Goal: Transaction & Acquisition: Register for event/course

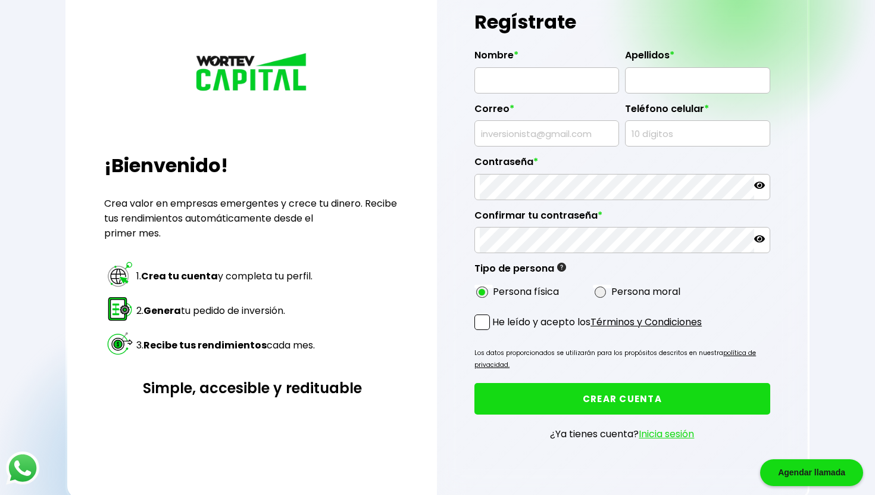
scroll to position [74, 0]
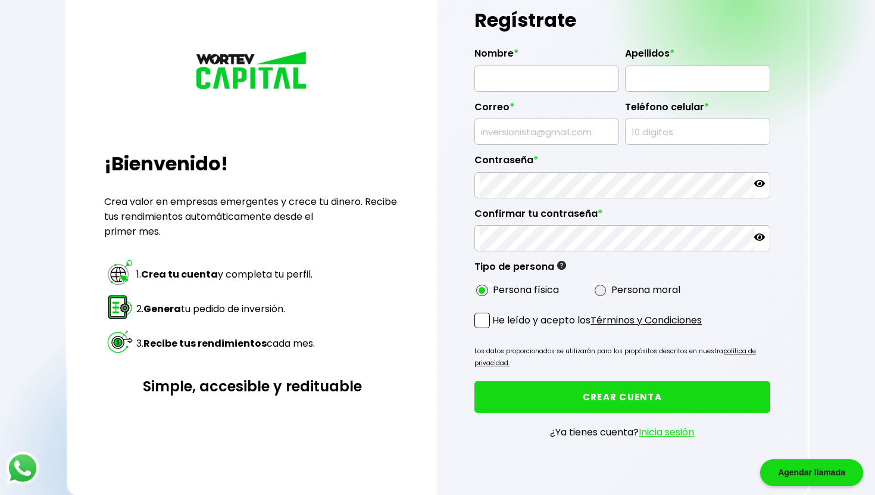
click at [485, 325] on span at bounding box center [482, 320] width 15 height 15
click at [495, 329] on input "He leído y acepto los Términos y Condiciones" at bounding box center [495, 329] width 0 height 0
click at [626, 316] on link "Términos y Condiciones" at bounding box center [646, 320] width 111 height 14
click at [557, 86] on input "text" at bounding box center [547, 78] width 134 height 25
type input "DIEGO"
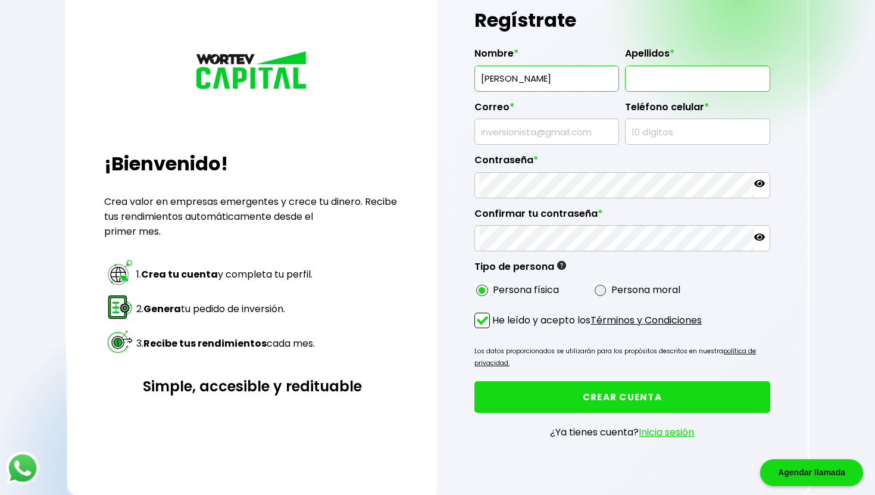
click at [649, 77] on input "text" at bounding box center [698, 78] width 134 height 25
type input "PIÑA RÍOS"
click at [563, 129] on input "text" at bounding box center [547, 131] width 134 height 25
type input "pina.rios@icloud.com"
click at [648, 133] on input "text" at bounding box center [698, 131] width 134 height 25
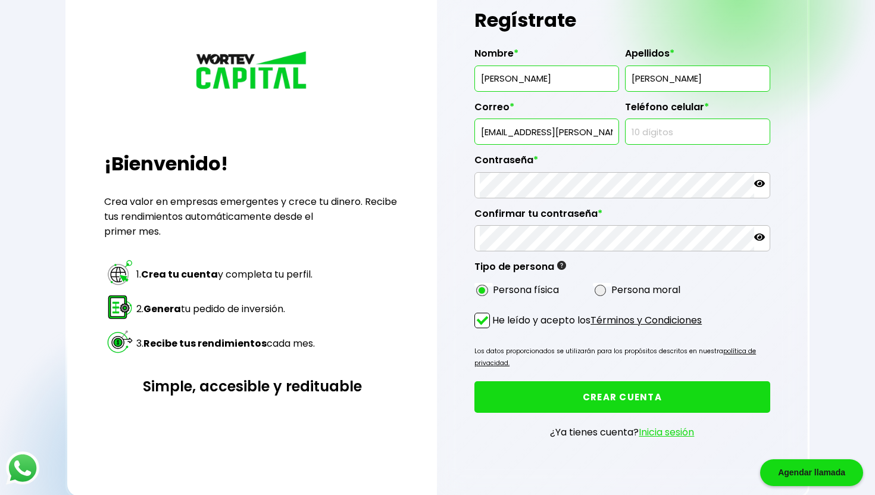
type input "5514824347"
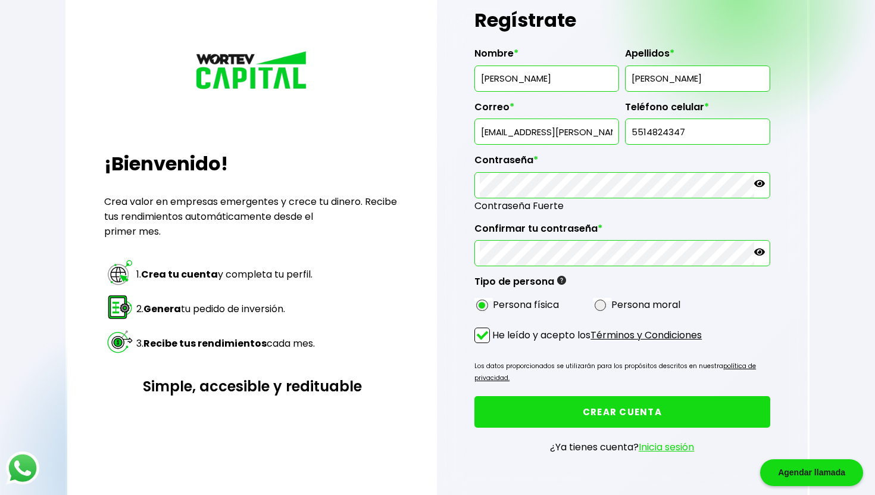
click at [765, 185] on div at bounding box center [622, 185] width 295 height 26
click at [762, 185] on icon at bounding box center [759, 183] width 11 height 7
click at [617, 407] on button "CREAR CUENTA" at bounding box center [622, 412] width 295 height 32
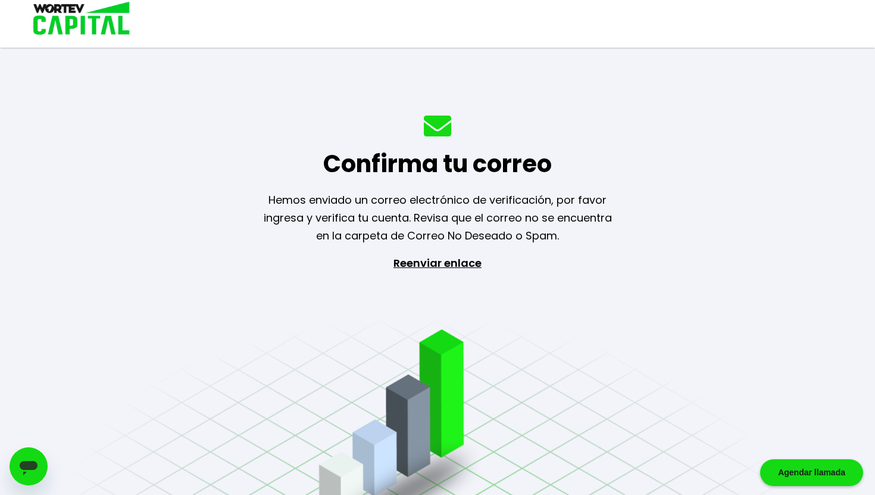
click at [443, 267] on p "Reenviar enlace" at bounding box center [438, 316] width 110 height 125
click at [29, 468] on icon "Abrir ventana de mensajería" at bounding box center [29, 468] width 18 height 14
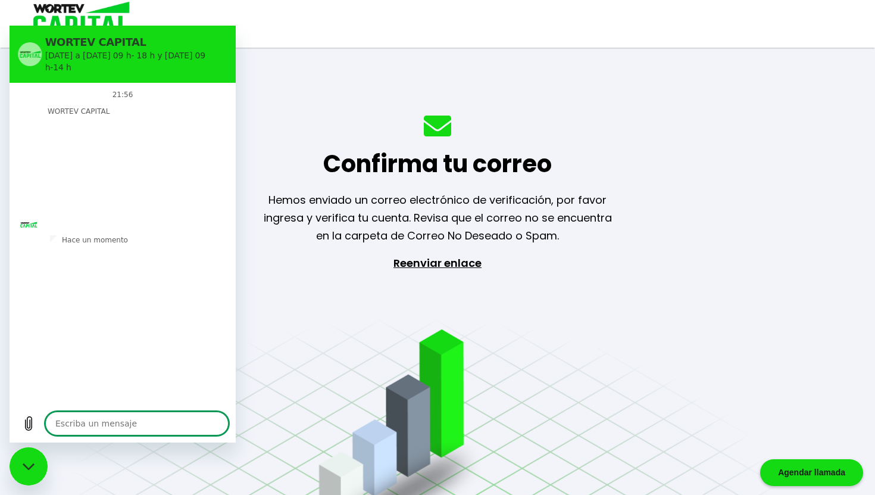
type textarea "x"
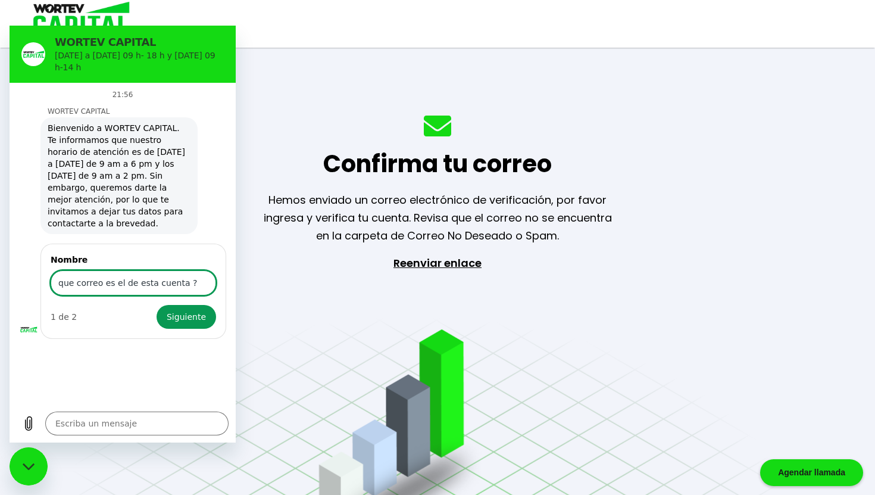
type input "que correo es el de esta cuenta ?"
click at [157, 305] on button "Siguiente" at bounding box center [187, 317] width 60 height 24
type textarea "x"
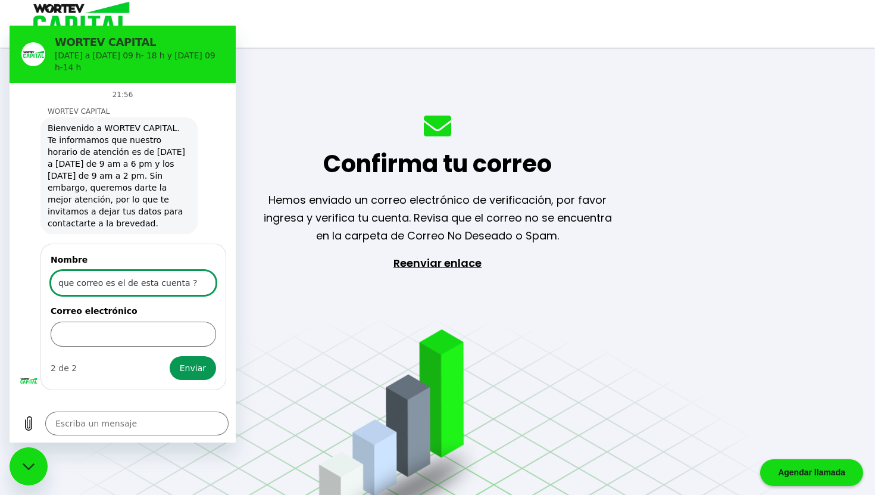
drag, startPoint x: 191, startPoint y: 273, endPoint x: 49, endPoint y: 270, distance: 141.8
click at [49, 270] on div "Nombre que correo es el de esta cuenta ? Correo electrónico 2 de 2 Enviar" at bounding box center [133, 317] width 186 height 146
type input "Diego Piña Ríos"
click at [76, 322] on input "Correo electrónico" at bounding box center [134, 334] width 166 height 25
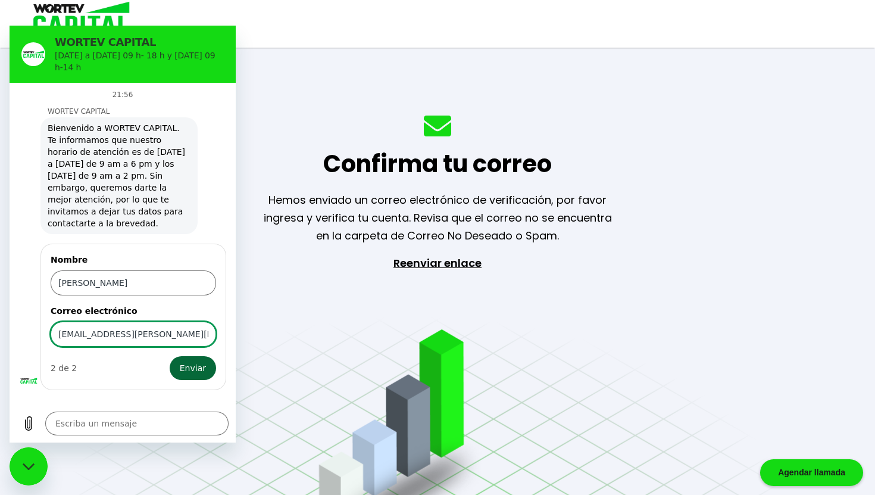
type input "pina.rios@icloud.com"
click at [200, 361] on span "Enviar" at bounding box center [193, 368] width 26 height 14
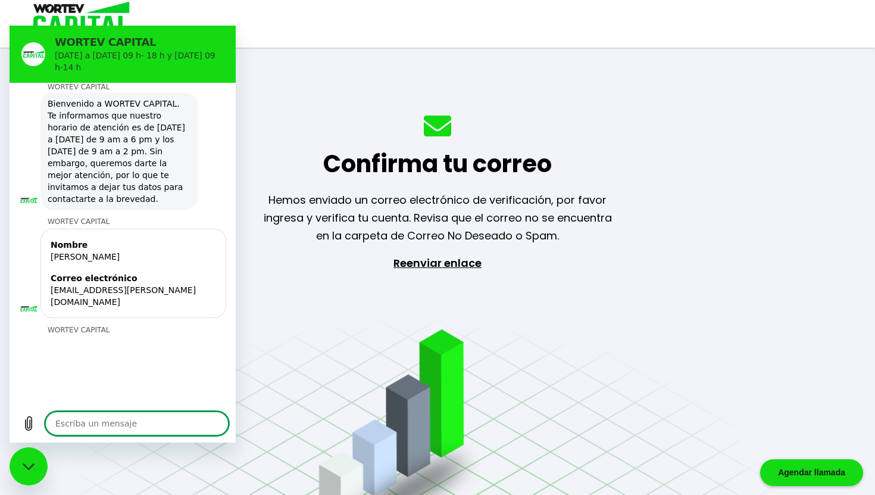
scroll to position [27, 0]
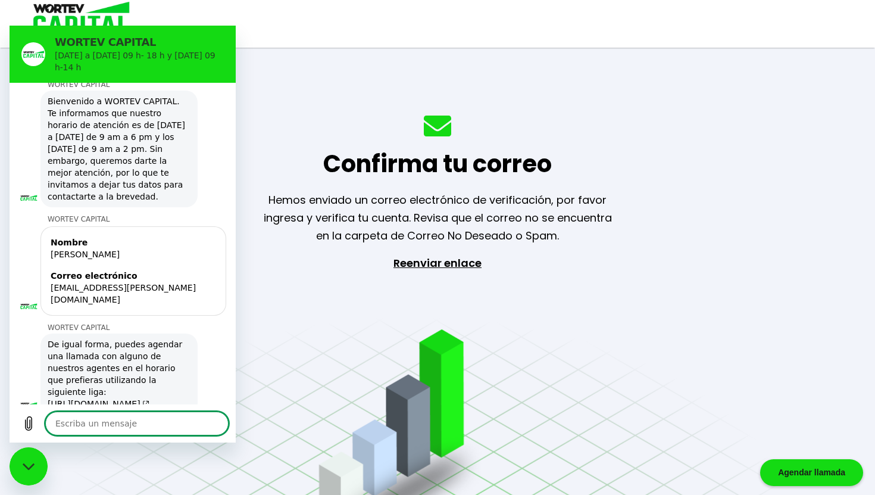
click at [581, 248] on div "Confirma tu correo Hemos enviado un correo electrónico de verificación, por fav…" at bounding box center [437, 247] width 875 height 495
click at [477, 330] on p "Reenviar enlace" at bounding box center [438, 316] width 110 height 125
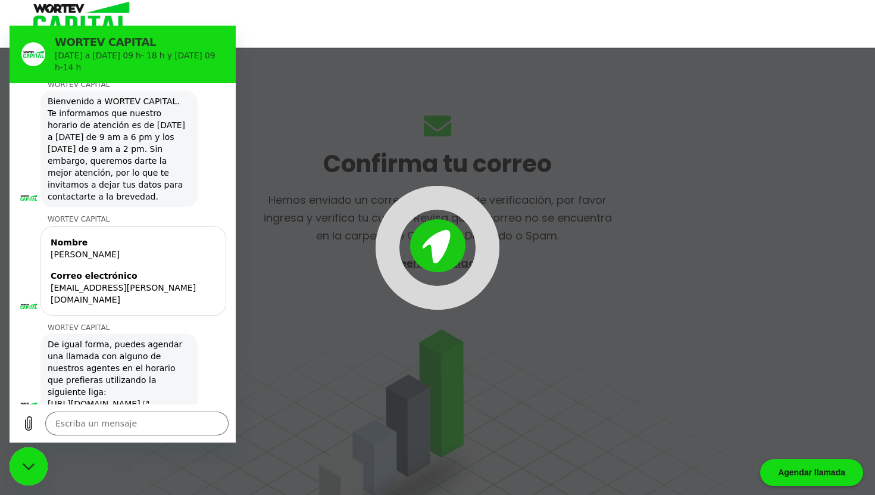
click at [557, 310] on div at bounding box center [437, 247] width 875 height 495
click at [30, 470] on icon "Cerrar ventana de mensajería" at bounding box center [29, 467] width 13 height 8
type textarea "x"
